Goal: Check status: Check status

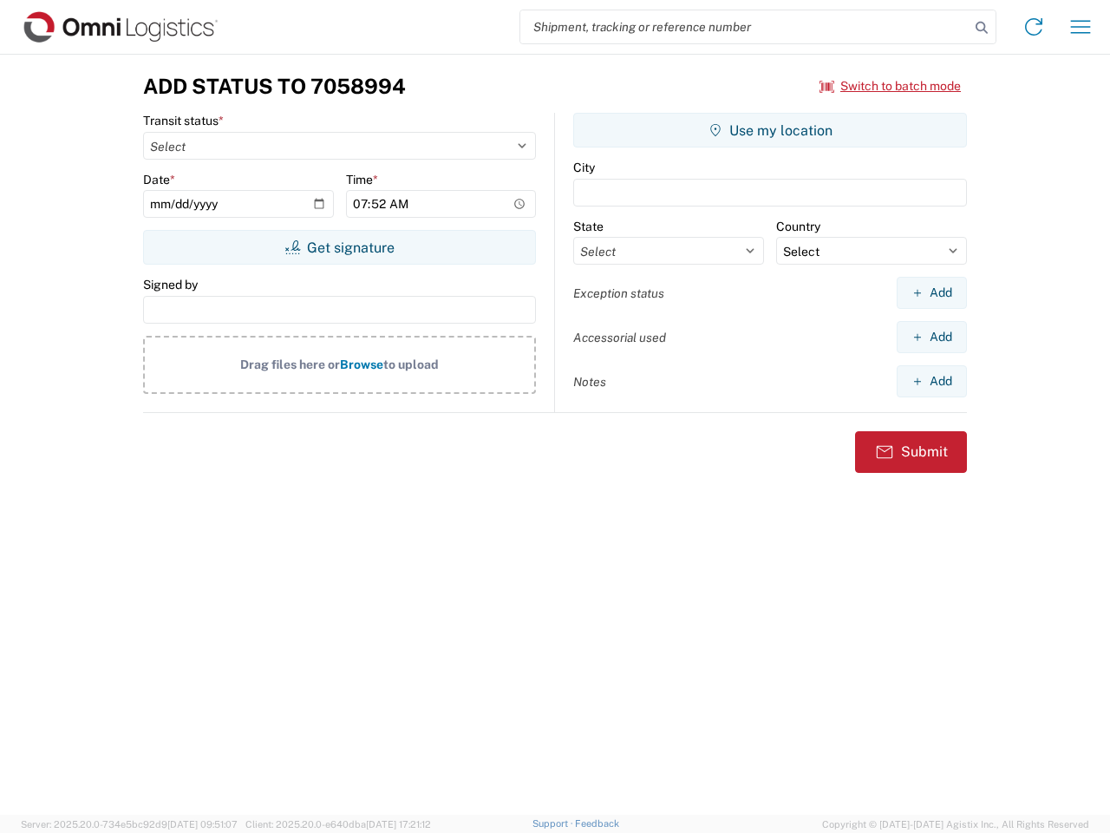
click at [745, 27] on input "search" at bounding box center [745, 26] width 449 height 33
click at [982, 28] on icon at bounding box center [982, 28] width 24 height 24
click at [1034, 27] on icon at bounding box center [1034, 27] width 28 height 28
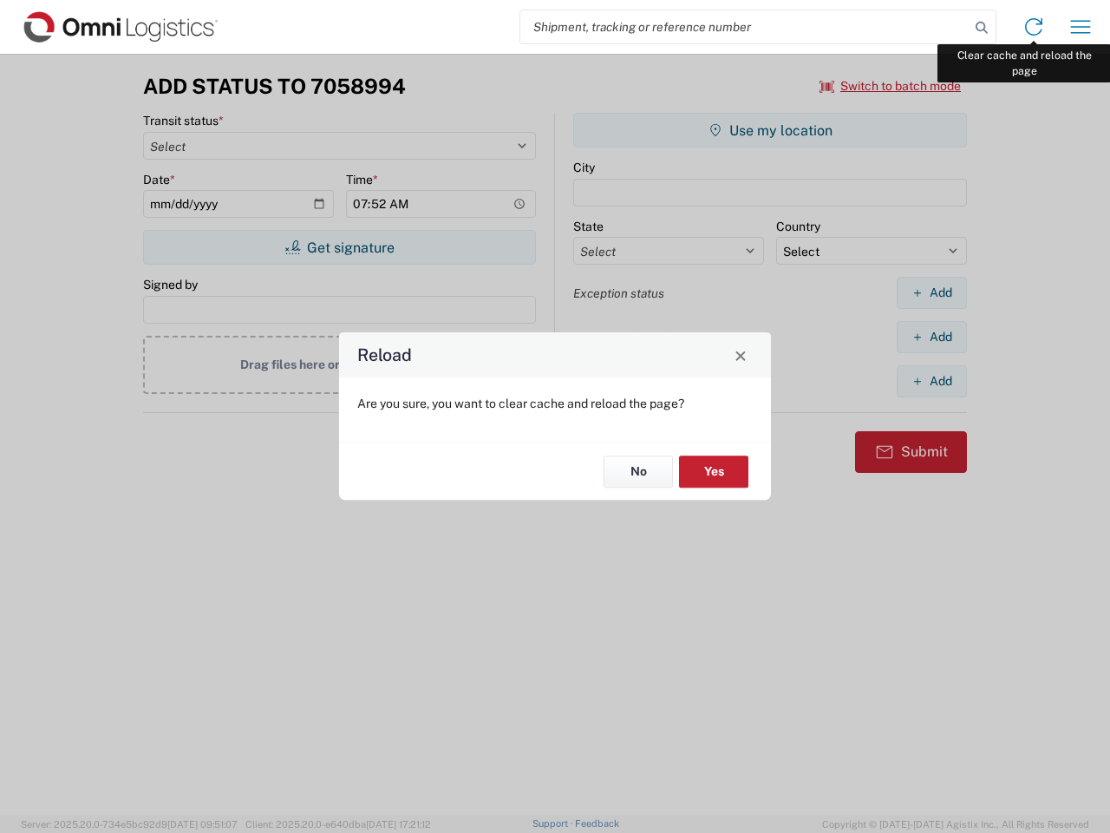
click at [1081, 27] on div "Reload Are you sure, you want to clear cache and reload the page? No Yes" at bounding box center [555, 416] width 1110 height 833
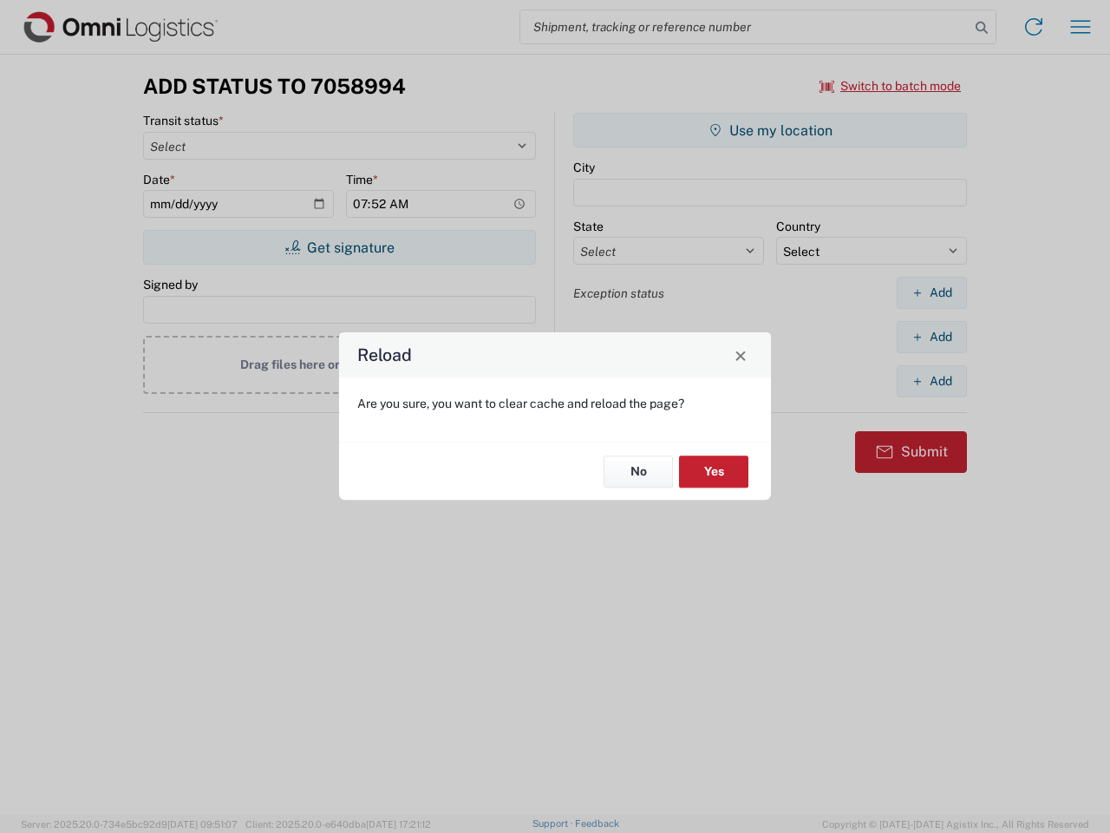
click at [891, 86] on div "Reload Are you sure, you want to clear cache and reload the page? No Yes" at bounding box center [555, 416] width 1110 height 833
click at [339, 247] on div "Reload Are you sure, you want to clear cache and reload the page? No Yes" at bounding box center [555, 416] width 1110 height 833
click at [770, 130] on div "Reload Are you sure, you want to clear cache and reload the page? No Yes" at bounding box center [555, 416] width 1110 height 833
click at [932, 292] on div "Reload Are you sure, you want to clear cache and reload the page? No Yes" at bounding box center [555, 416] width 1110 height 833
click at [932, 337] on div "Reload Are you sure, you want to clear cache and reload the page? No Yes" at bounding box center [555, 416] width 1110 height 833
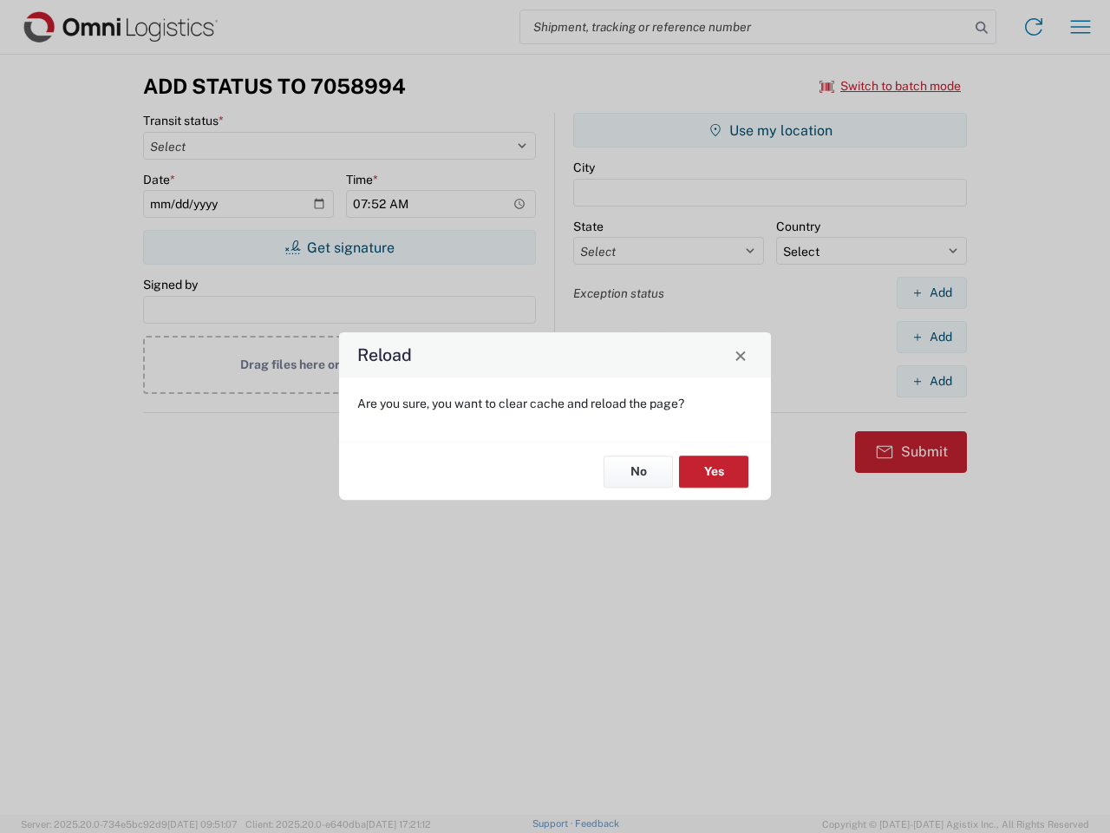
click at [932, 381] on div "Reload Are you sure, you want to clear cache and reload the page? No Yes" at bounding box center [555, 416] width 1110 height 833
